Goal: Entertainment & Leisure: Consume media (video, audio)

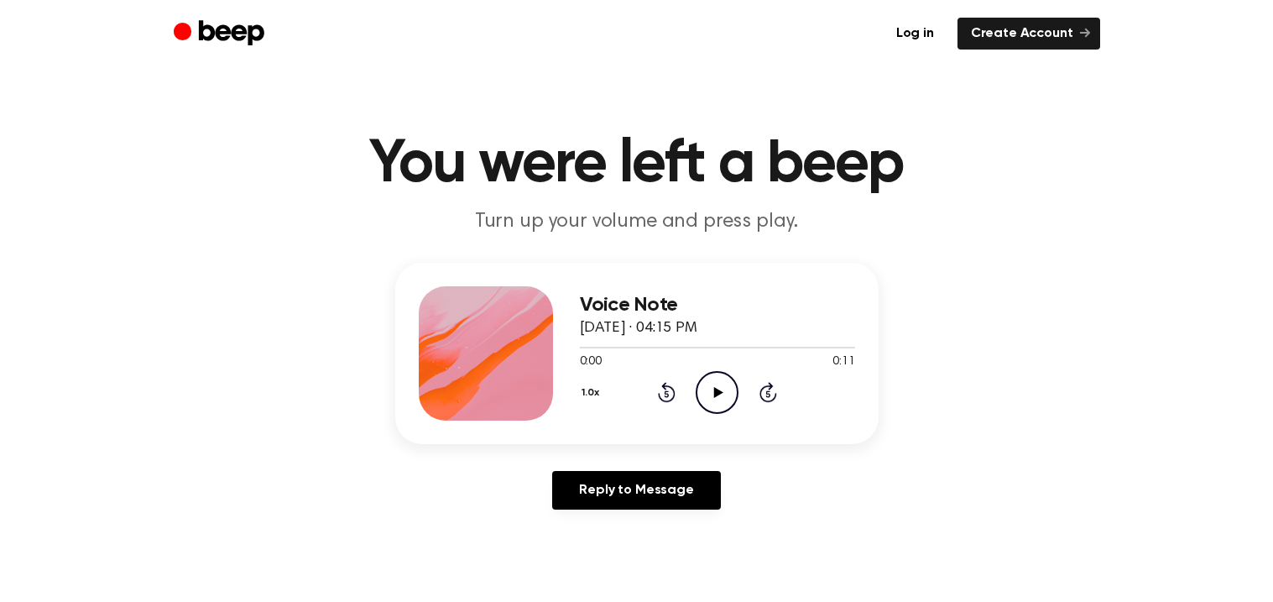
click at [706, 389] on icon "Play Audio" at bounding box center [717, 392] width 43 height 43
click at [706, 389] on icon "Pause Audio" at bounding box center [717, 392] width 43 height 43
click at [719, 384] on icon "Play Audio" at bounding box center [717, 392] width 43 height 43
click at [719, 384] on icon "Pause Audio" at bounding box center [717, 392] width 43 height 43
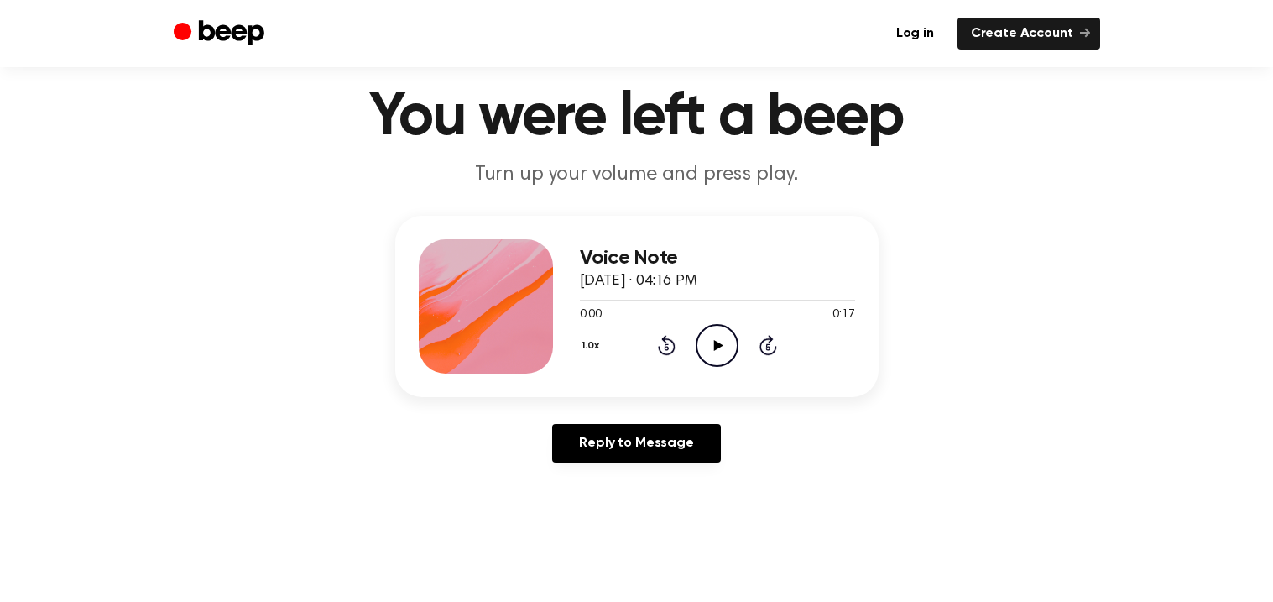
click at [714, 340] on icon at bounding box center [718, 345] width 9 height 11
click at [714, 340] on icon at bounding box center [718, 345] width 8 height 11
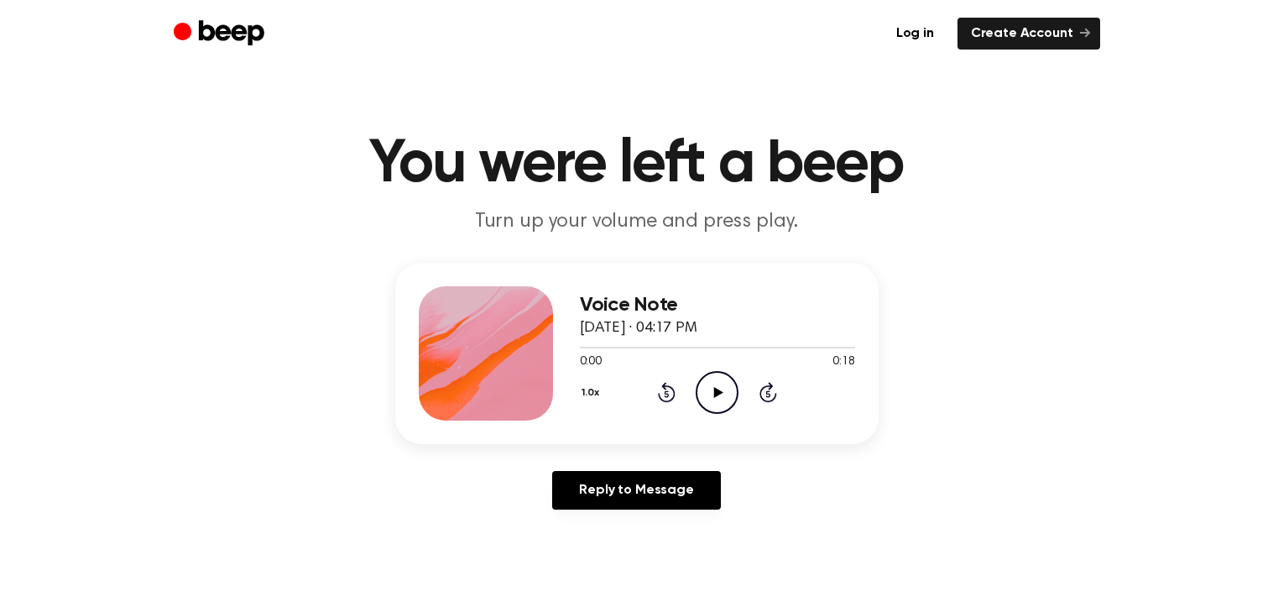
click at [718, 393] on icon at bounding box center [718, 392] width 9 height 11
click at [718, 393] on icon "Pause Audio" at bounding box center [717, 392] width 43 height 43
click at [718, 393] on icon at bounding box center [718, 392] width 9 height 11
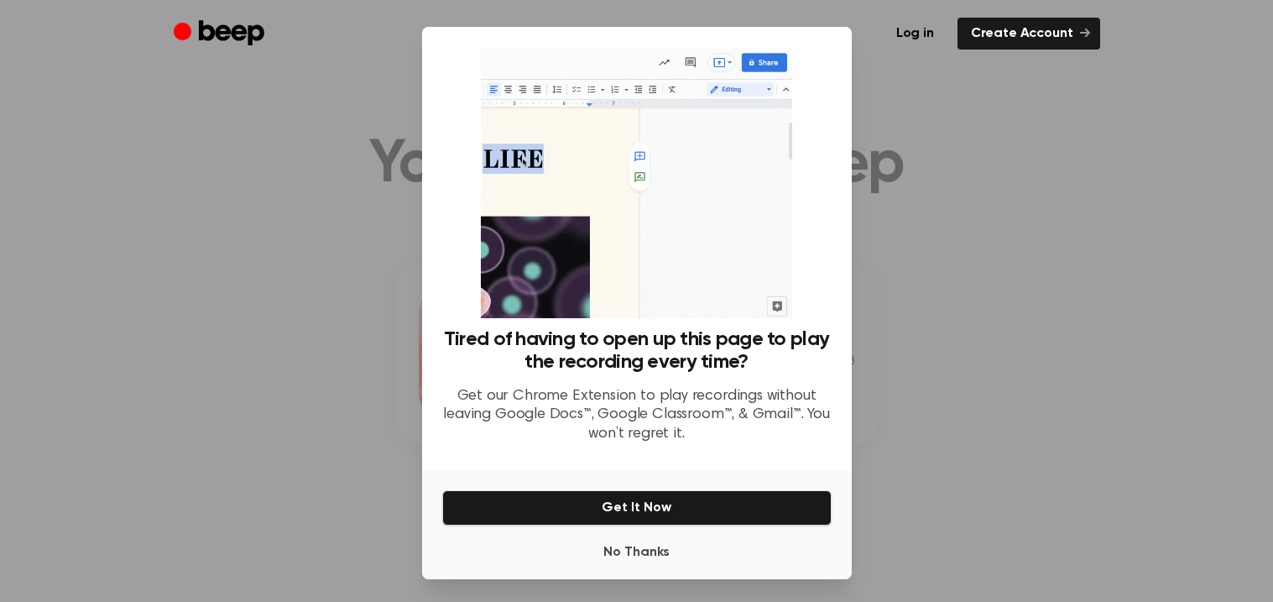
click at [259, 395] on div at bounding box center [636, 301] width 1273 height 602
click at [632, 560] on button "No Thanks" at bounding box center [637, 553] width 390 height 34
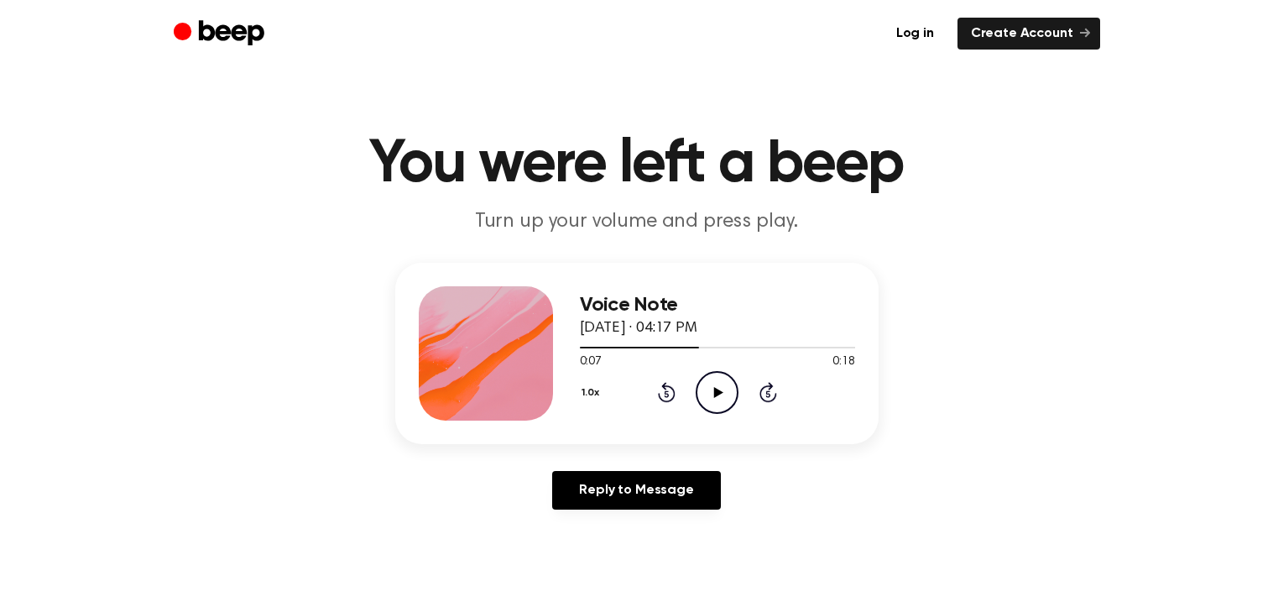
click at [666, 393] on icon at bounding box center [667, 394] width 4 height 7
click at [719, 393] on icon at bounding box center [718, 392] width 9 height 11
click at [719, 393] on icon at bounding box center [718, 392] width 8 height 11
click at [717, 389] on icon at bounding box center [718, 392] width 9 height 11
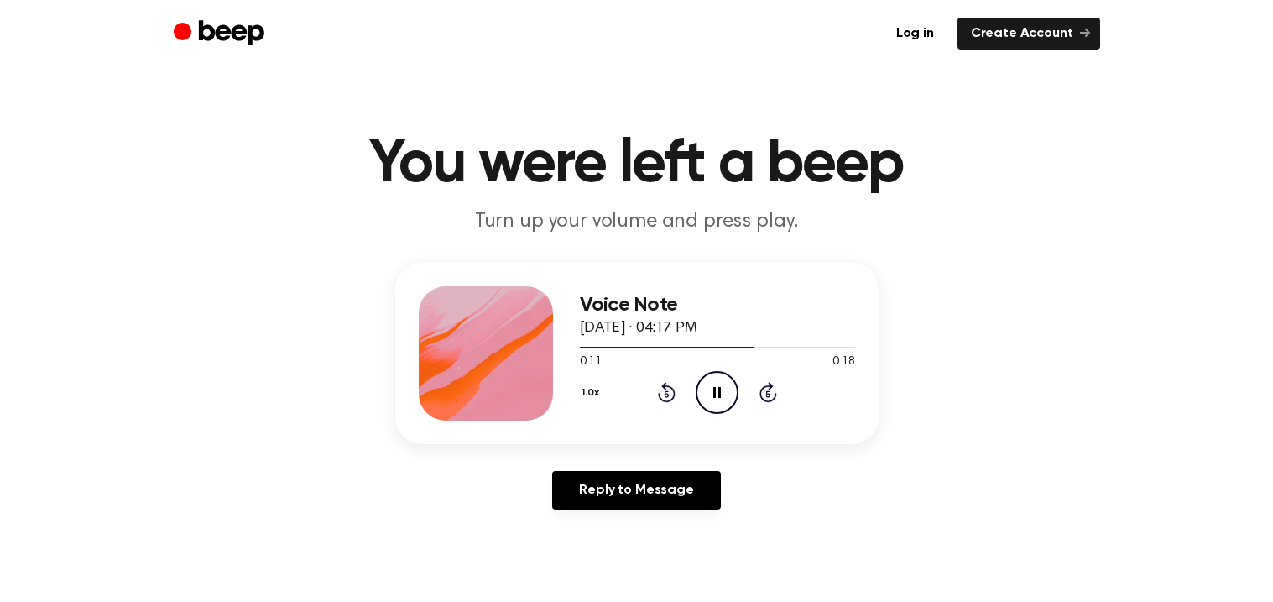
click at [717, 389] on icon "Pause Audio" at bounding box center [717, 392] width 43 height 43
click at [717, 385] on icon "Play Audio" at bounding box center [717, 392] width 43 height 43
click at [714, 383] on icon "Pause Audio" at bounding box center [717, 392] width 43 height 43
click at [717, 389] on icon at bounding box center [718, 392] width 9 height 11
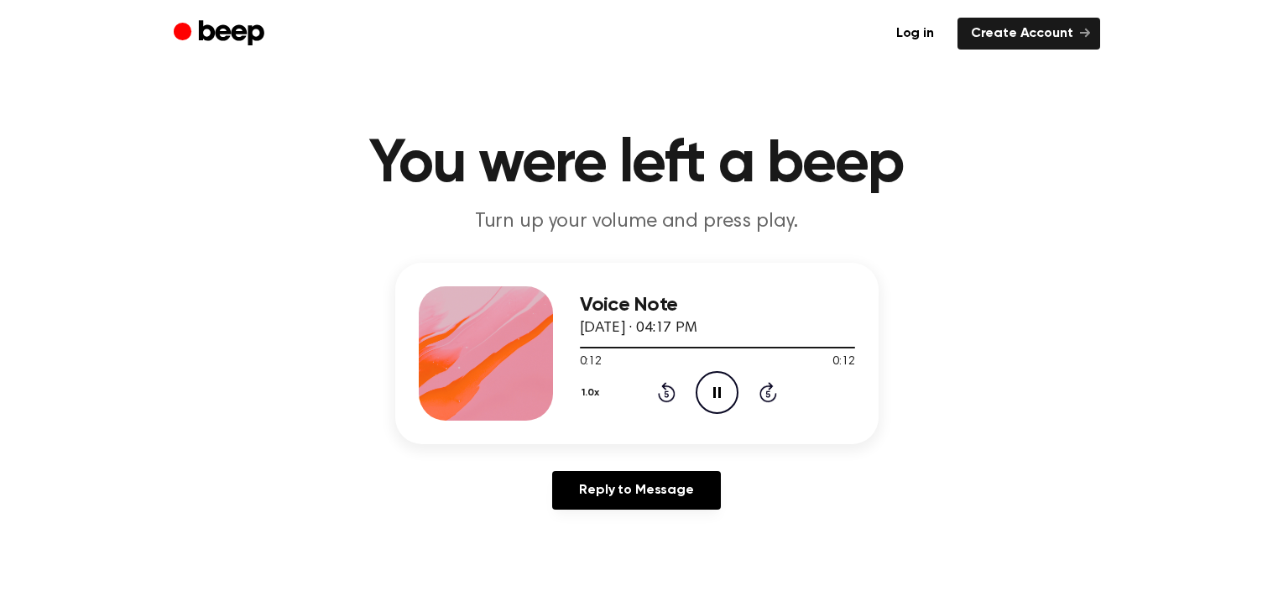
click at [717, 389] on icon "Pause Audio" at bounding box center [717, 392] width 43 height 43
click at [724, 401] on icon "Play Audio" at bounding box center [717, 392] width 43 height 43
click at [724, 401] on icon "Pause Audio" at bounding box center [717, 392] width 43 height 43
click at [722, 391] on icon at bounding box center [718, 392] width 9 height 11
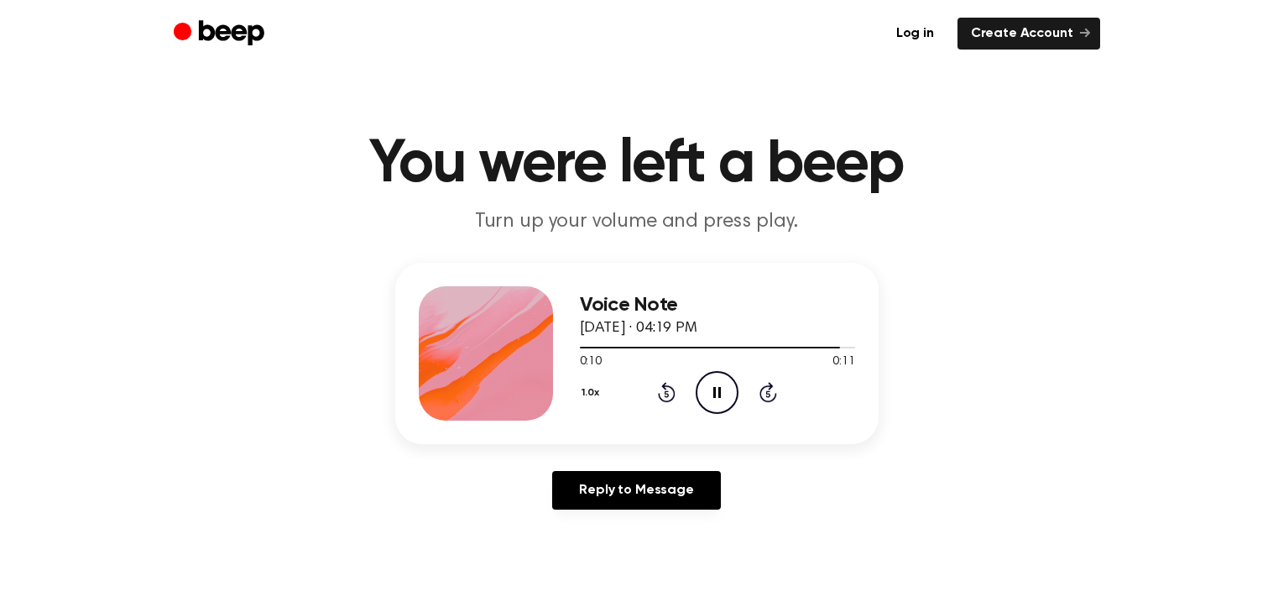
click at [722, 391] on icon "Pause Audio" at bounding box center [717, 392] width 43 height 43
click at [722, 391] on icon at bounding box center [718, 392] width 9 height 11
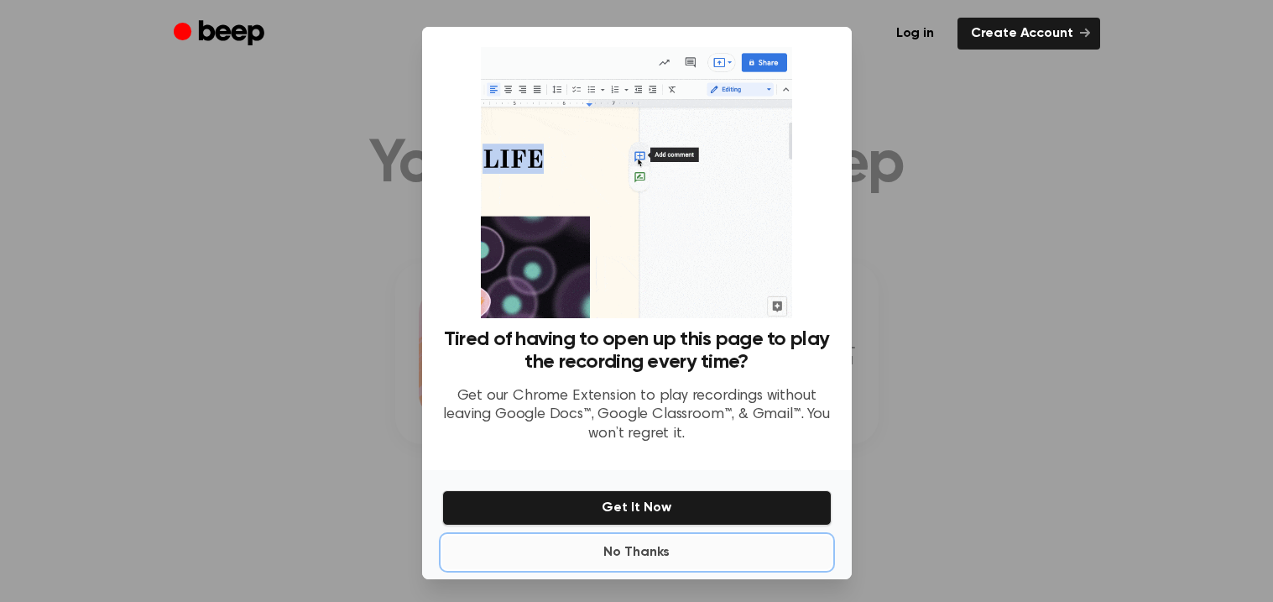
click at [659, 553] on button "No Thanks" at bounding box center [637, 553] width 390 height 34
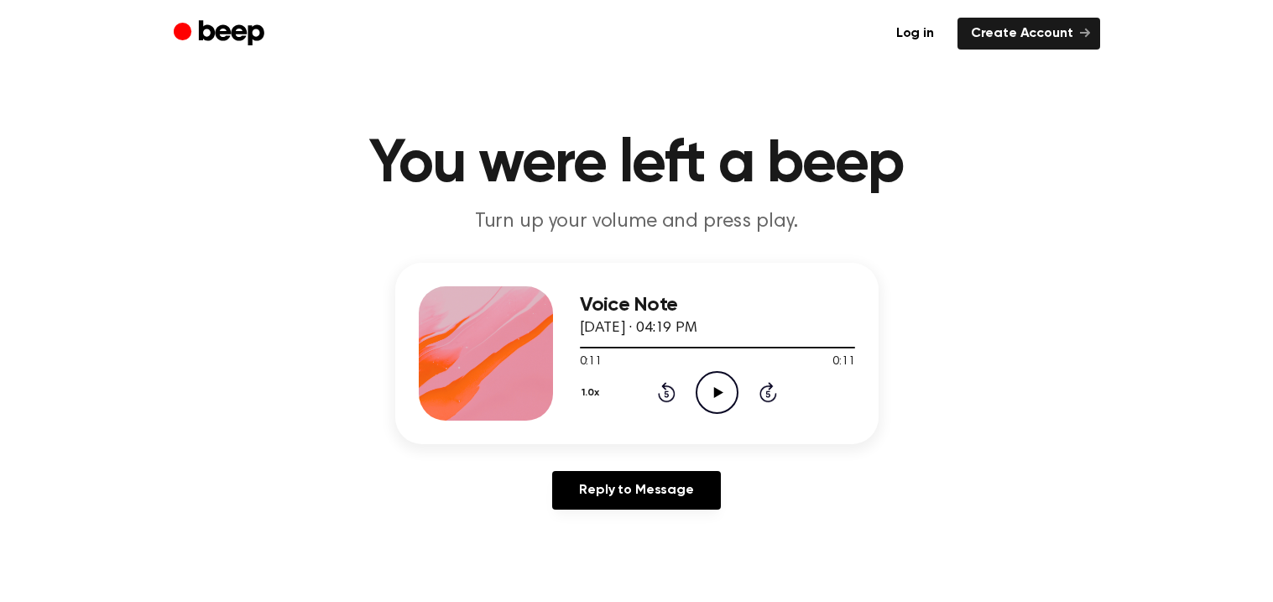
click at [719, 400] on icon "Play Audio" at bounding box center [717, 392] width 43 height 43
click at [719, 400] on icon "Pause Audio" at bounding box center [717, 392] width 43 height 43
click at [719, 400] on icon "Play Audio" at bounding box center [717, 392] width 43 height 43
click at [664, 395] on icon "Rewind 5 seconds" at bounding box center [666, 392] width 18 height 22
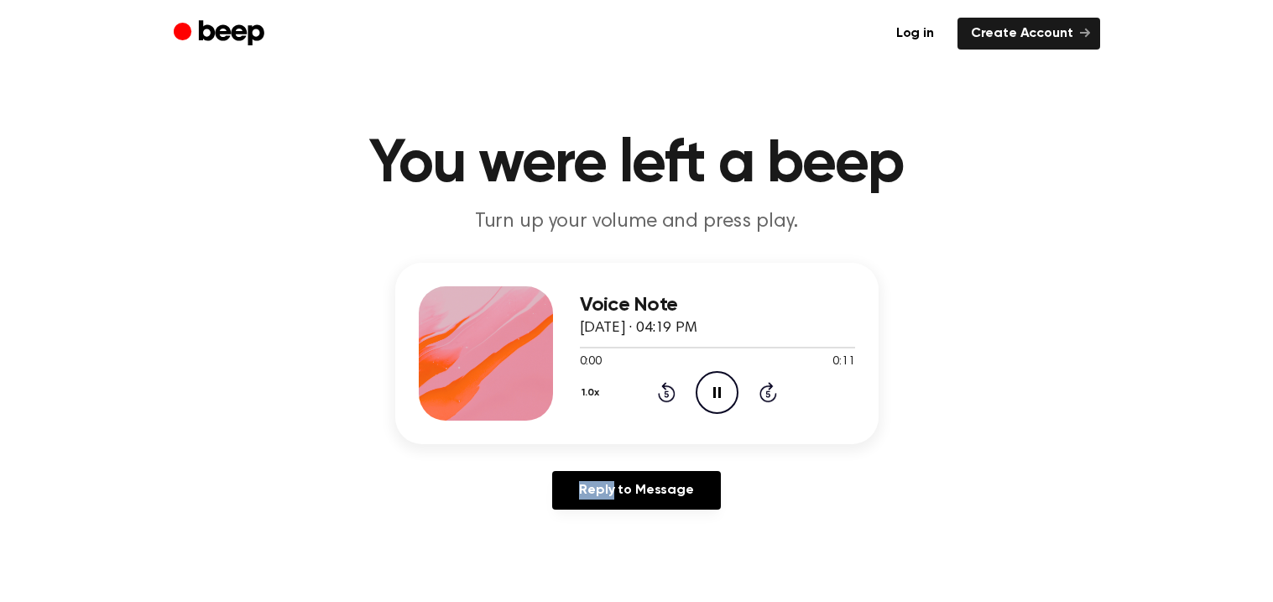
click at [664, 395] on icon "Rewind 5 seconds" at bounding box center [666, 392] width 18 height 22
click at [662, 396] on icon "Rewind 5 seconds" at bounding box center [666, 392] width 18 height 22
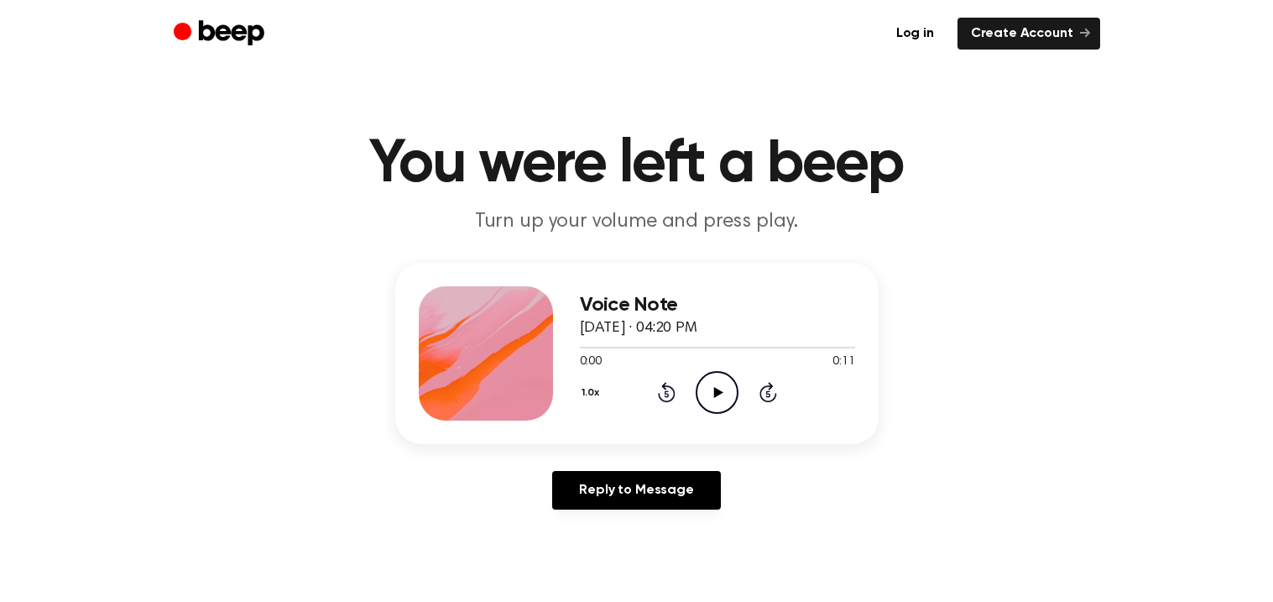
click at [715, 387] on icon at bounding box center [718, 392] width 9 height 11
click at [714, 388] on icon at bounding box center [718, 392] width 8 height 11
click at [712, 395] on icon "Play Audio" at bounding box center [717, 392] width 43 height 43
click at [712, 395] on icon "Pause Audio" at bounding box center [717, 392] width 43 height 43
click at [717, 389] on icon at bounding box center [718, 392] width 9 height 11
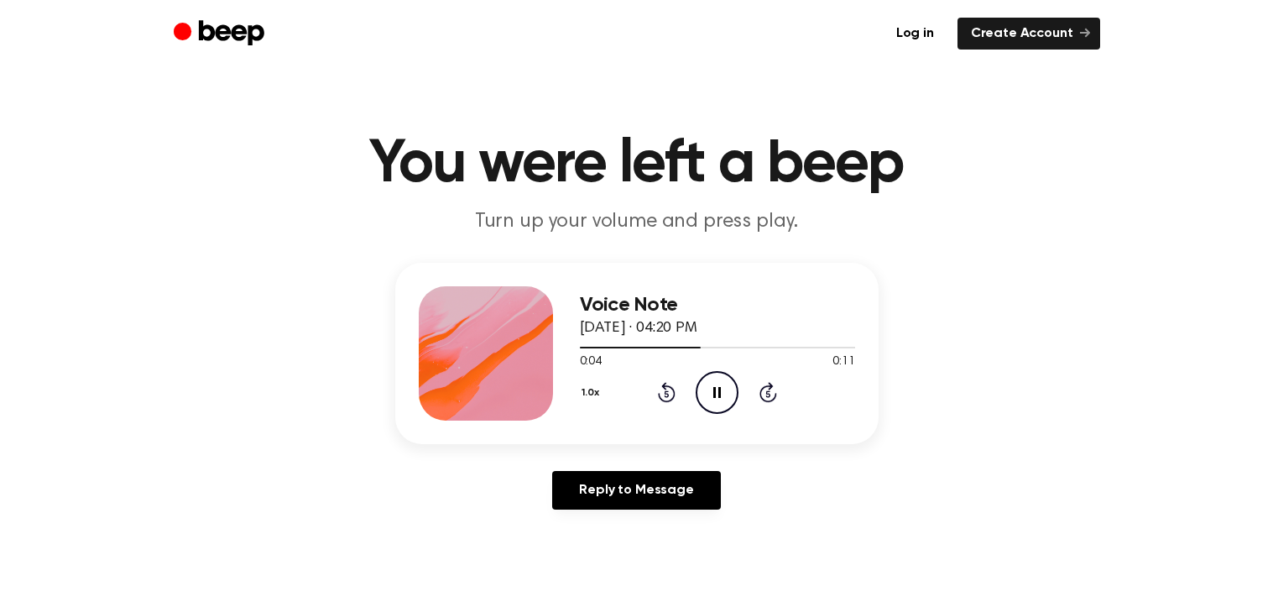
click at [717, 389] on icon "Pause Audio" at bounding box center [717, 392] width 43 height 43
click at [717, 389] on icon at bounding box center [718, 392] width 9 height 11
click at [663, 395] on icon "Rewind 5 seconds" at bounding box center [666, 392] width 18 height 22
click at [664, 394] on icon "Rewind 5 seconds" at bounding box center [666, 392] width 18 height 22
click at [735, 392] on icon "Play Audio" at bounding box center [717, 392] width 43 height 43
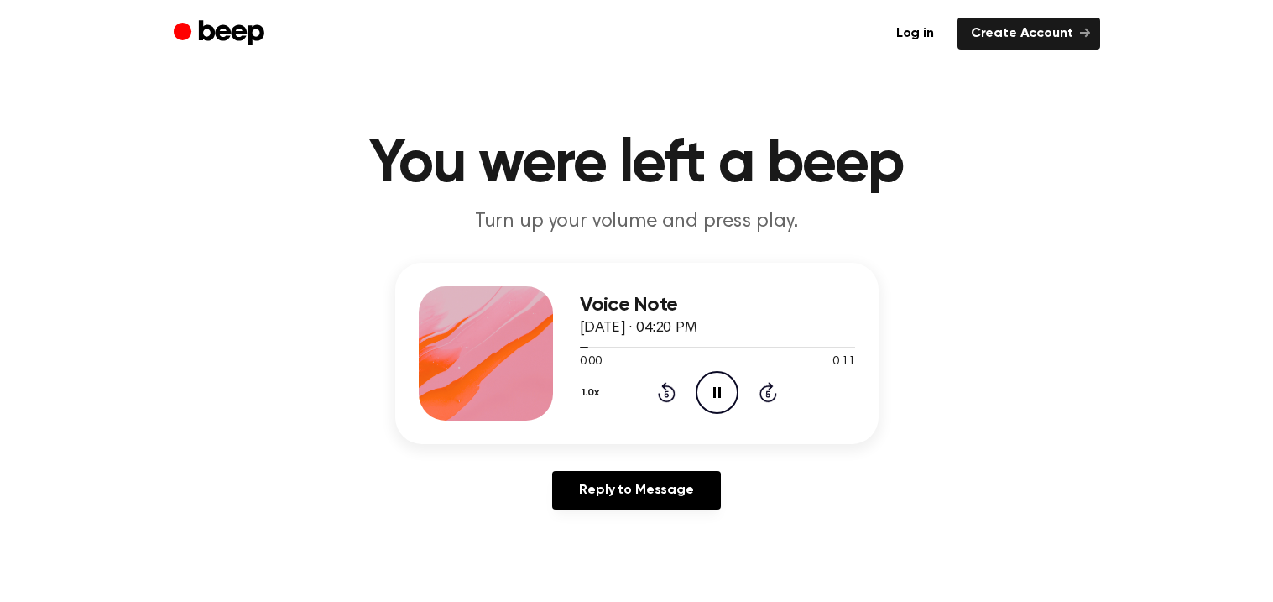
click at [710, 388] on icon "Pause Audio" at bounding box center [717, 392] width 43 height 43
click at [721, 392] on icon "Play Audio" at bounding box center [717, 392] width 43 height 43
click at [721, 392] on icon "Pause Audio" at bounding box center [717, 392] width 43 height 43
click at [674, 395] on icon at bounding box center [667, 392] width 18 height 20
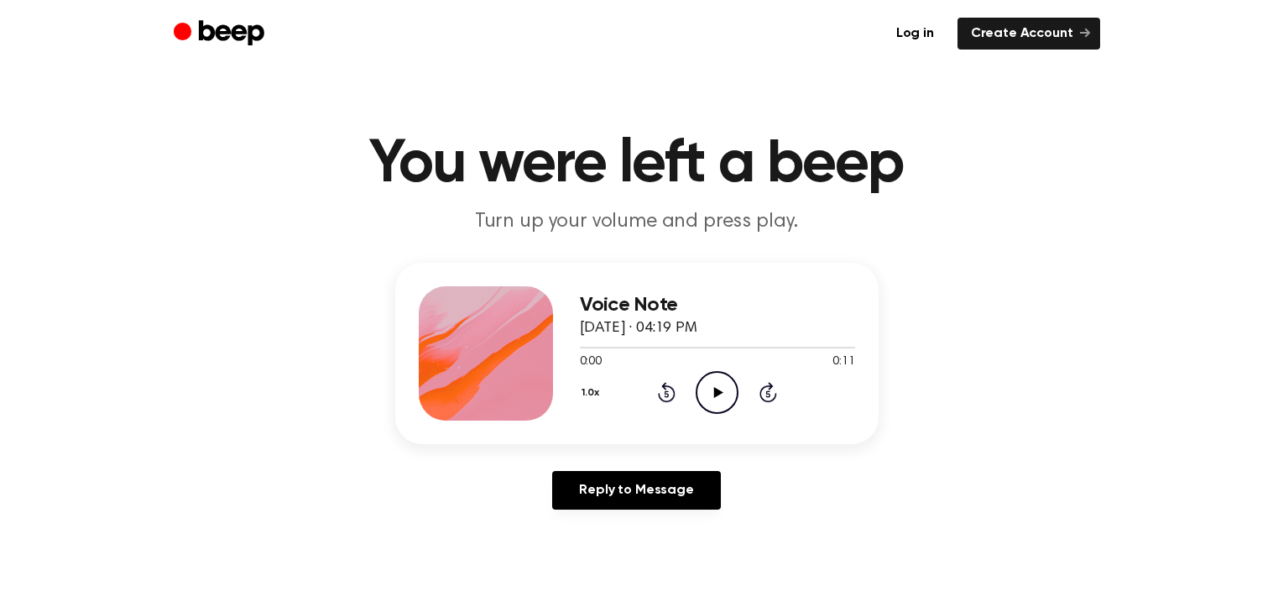
click at [718, 402] on icon "Play Audio" at bounding box center [717, 392] width 43 height 43
click at [721, 398] on icon "Pause Audio" at bounding box center [717, 392] width 43 height 43
